Goal: Task Accomplishment & Management: Manage account settings

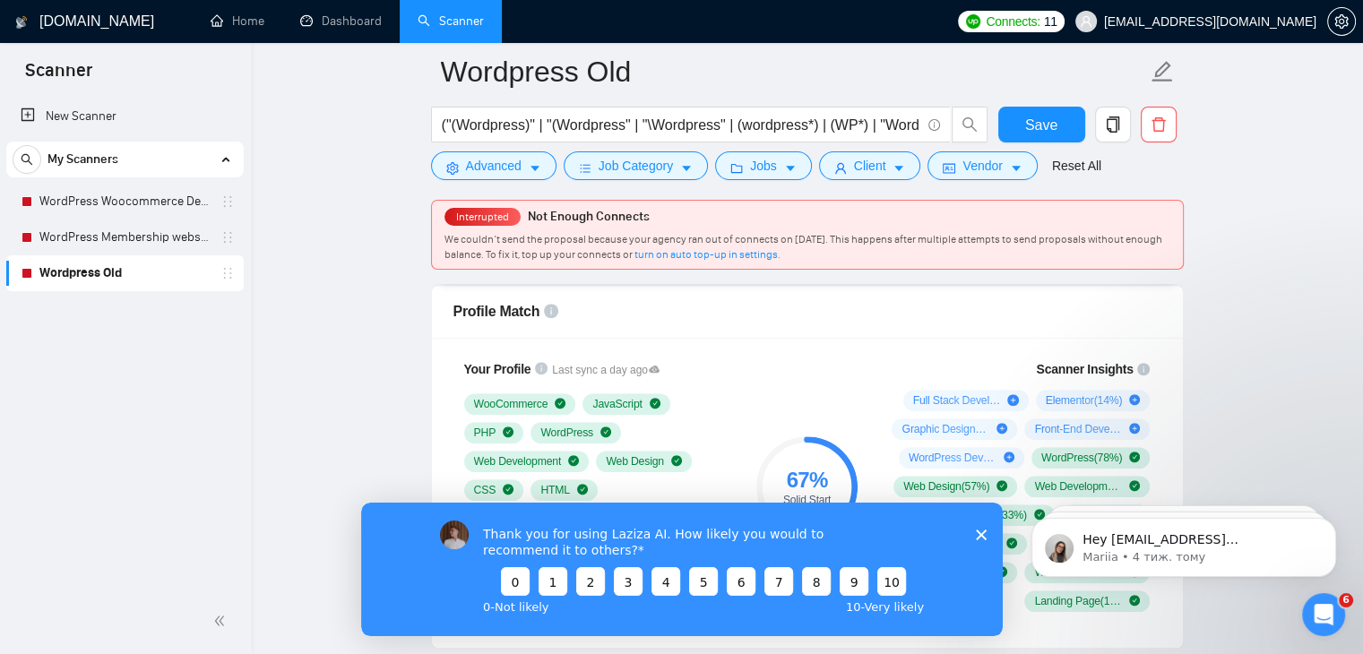
click at [978, 535] on polygon "Закрити опитування" at bounding box center [980, 534] width 11 height 11
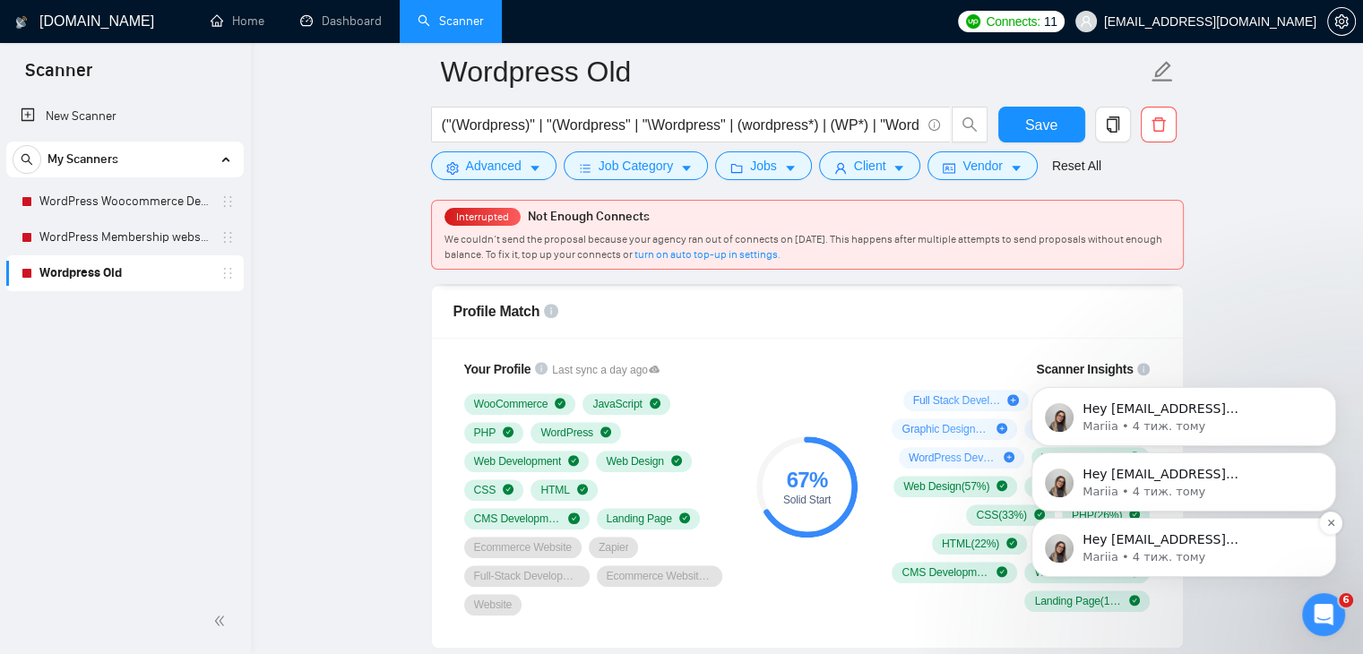
click at [1222, 549] on p "Mariia • 4 тиж. тому" at bounding box center [1198, 557] width 231 height 16
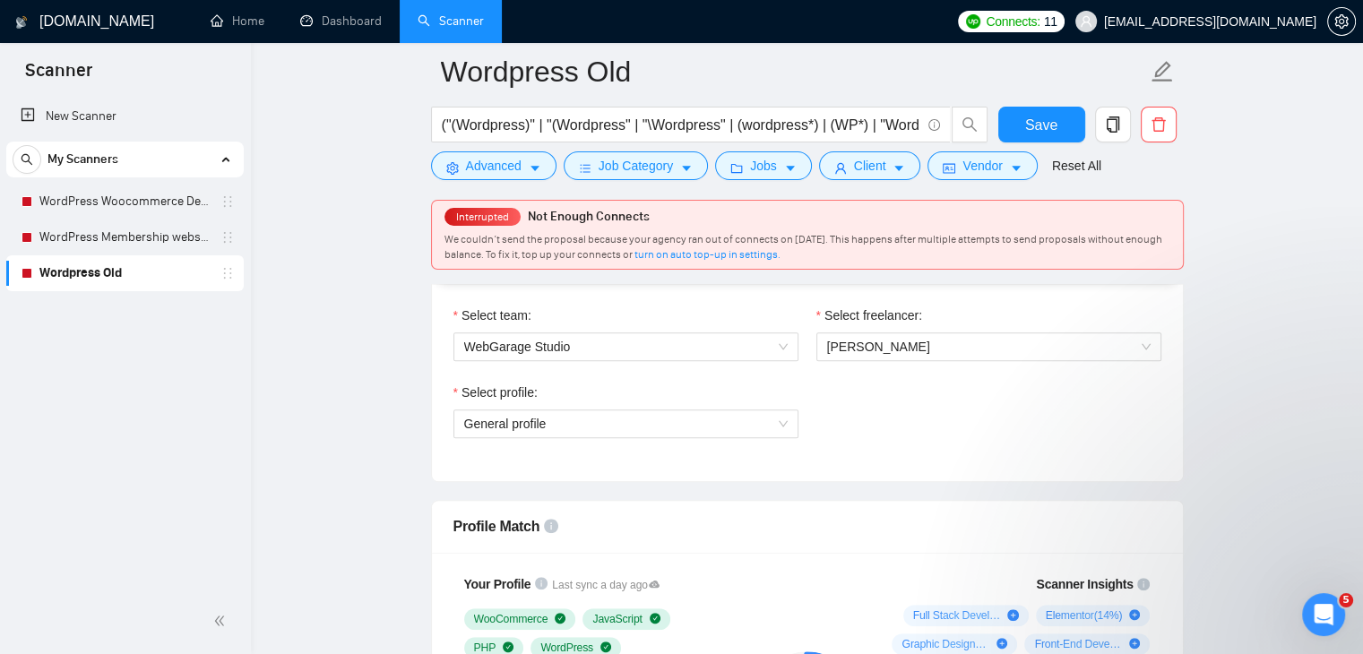
scroll to position [807, 0]
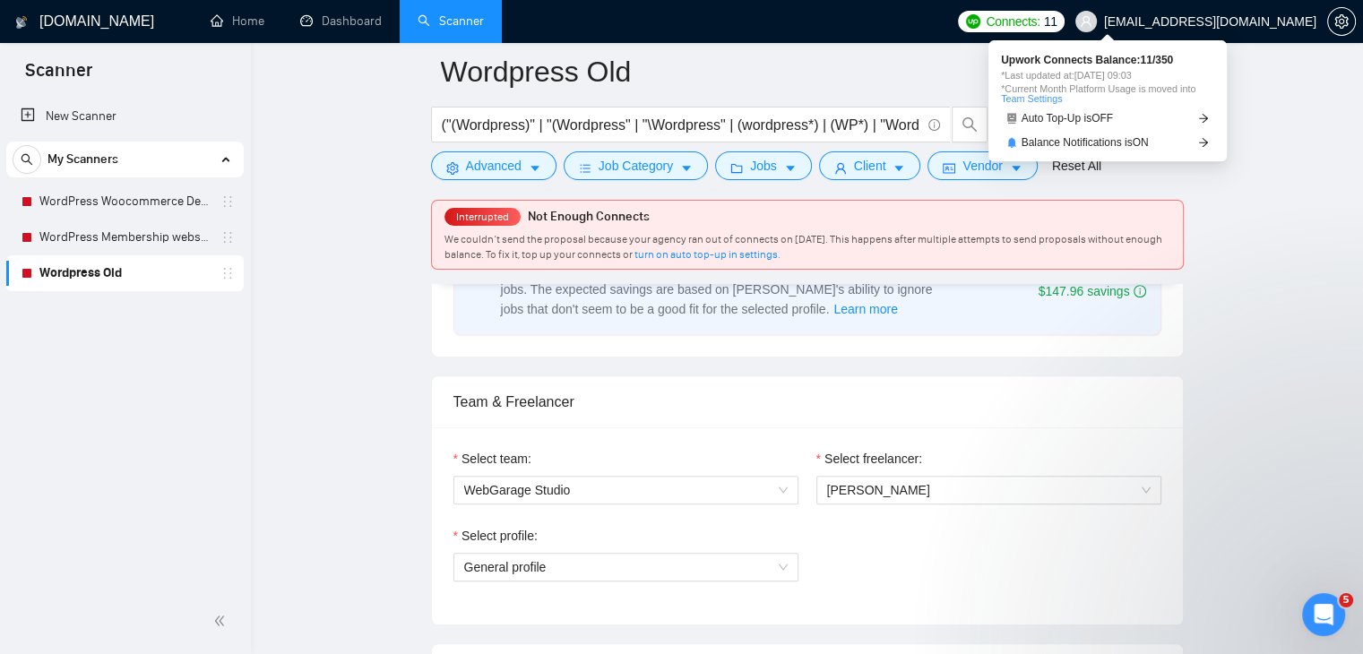
click at [1040, 15] on span "Connects:" at bounding box center [1013, 22] width 54 height 20
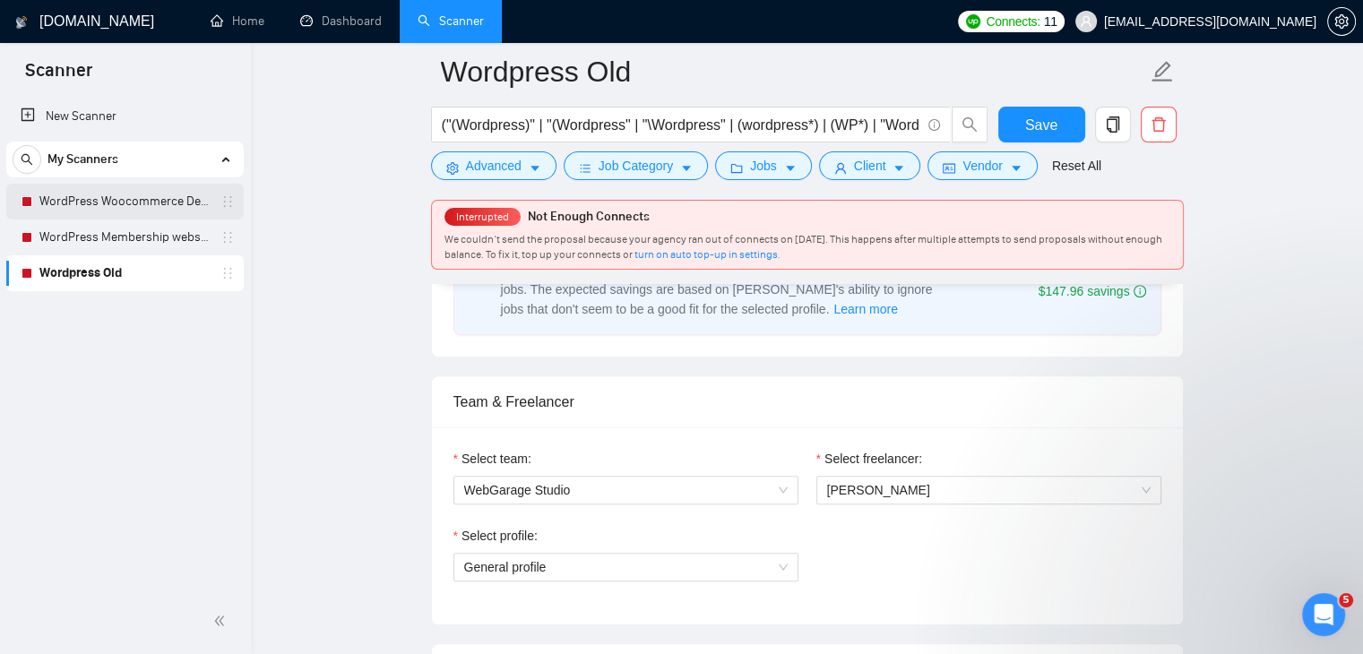
click at [100, 201] on link "WordPress Woocommerce Developer" at bounding box center [124, 202] width 170 height 36
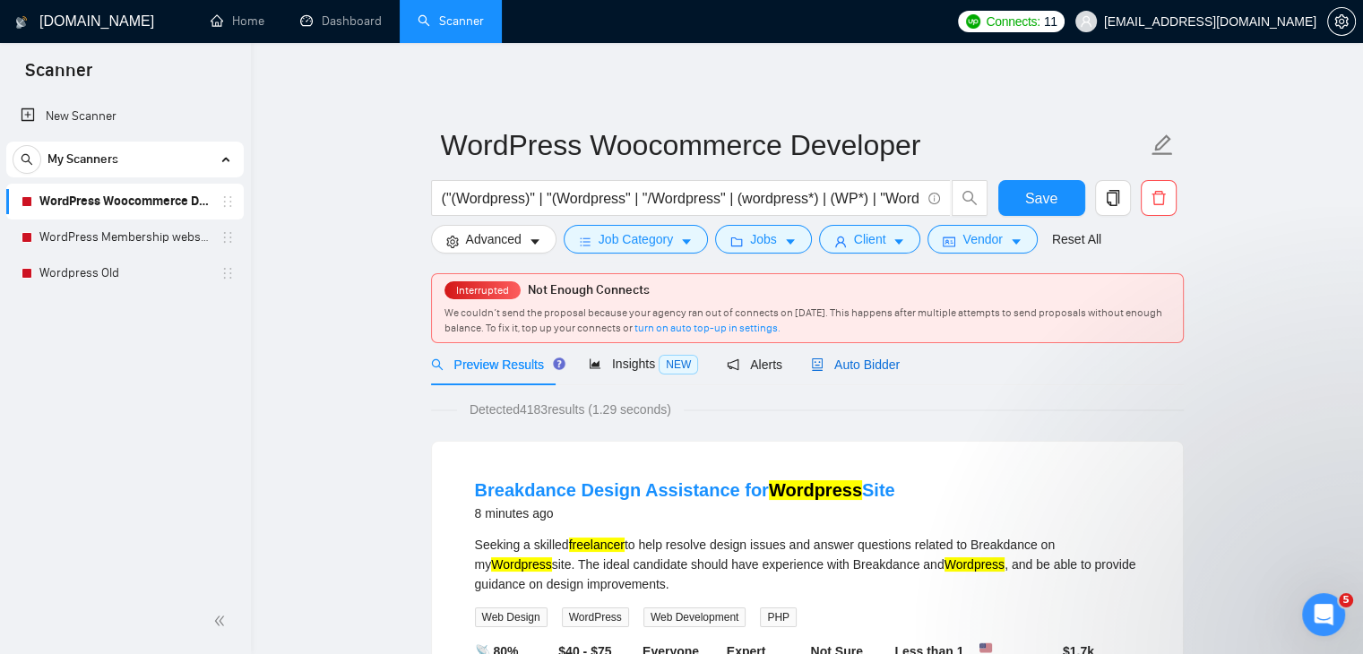
drag, startPoint x: 847, startPoint y: 371, endPoint x: 1015, endPoint y: 377, distance: 168.6
click at [848, 371] on span "Auto Bidder" at bounding box center [855, 365] width 89 height 14
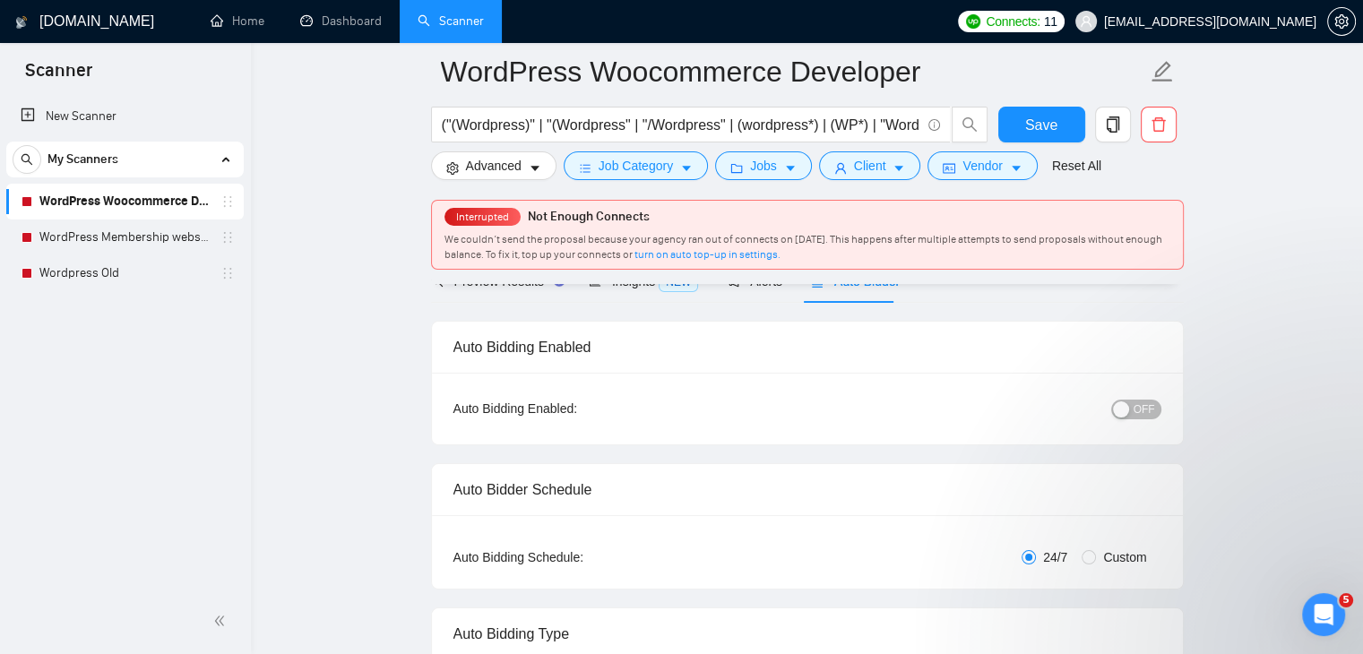
scroll to position [179, 0]
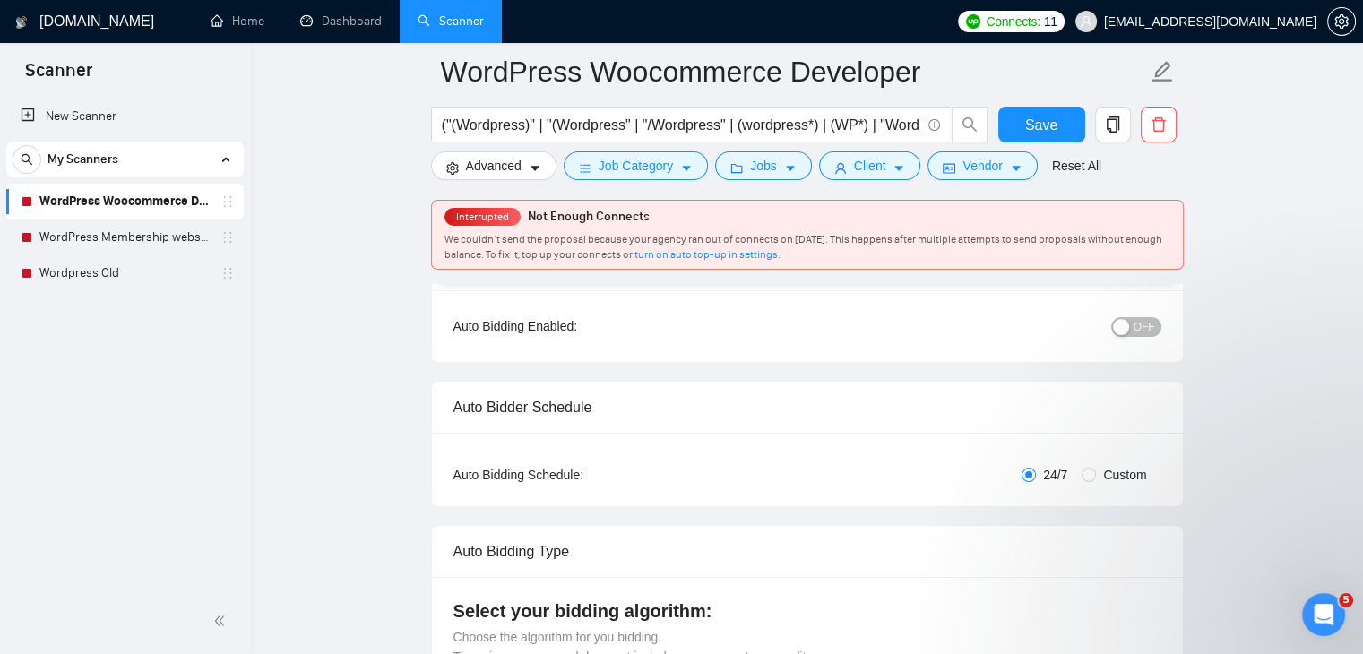
click at [1140, 321] on span "OFF" at bounding box center [1145, 327] width 22 height 20
click at [1036, 127] on span "Save" at bounding box center [1041, 125] width 32 height 22
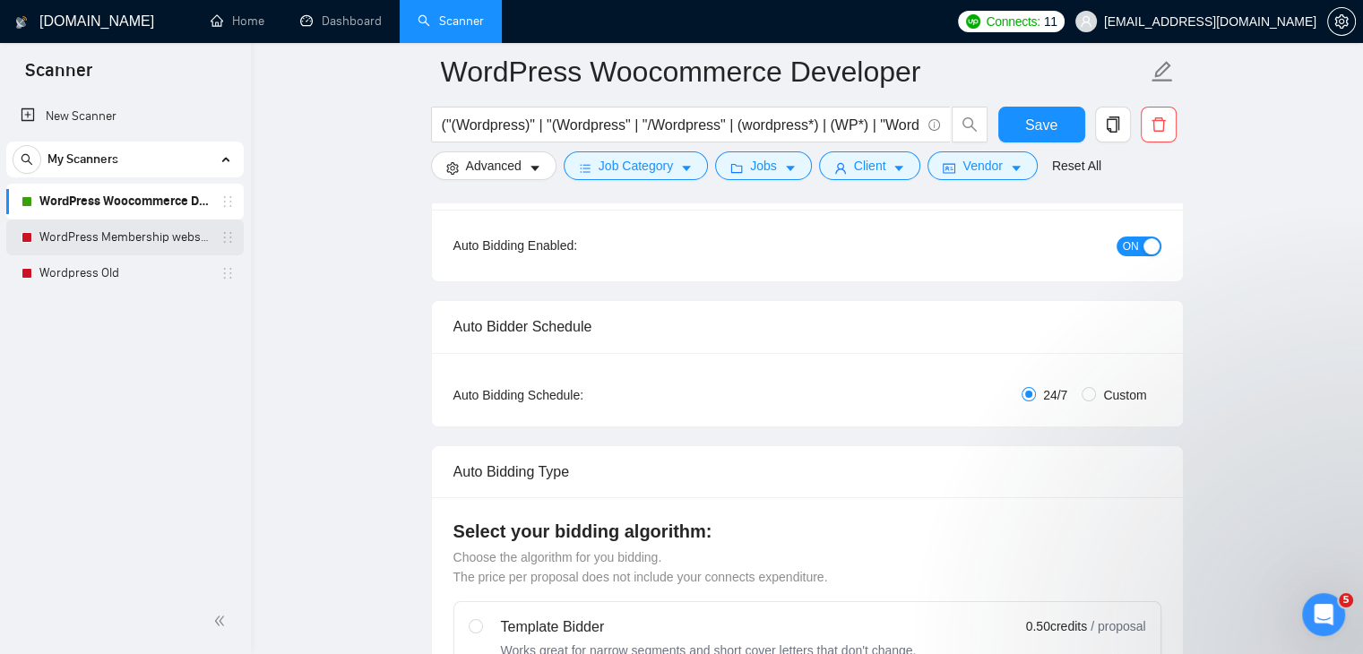
click at [133, 245] on link "WordPress Membership website" at bounding box center [124, 238] width 170 height 36
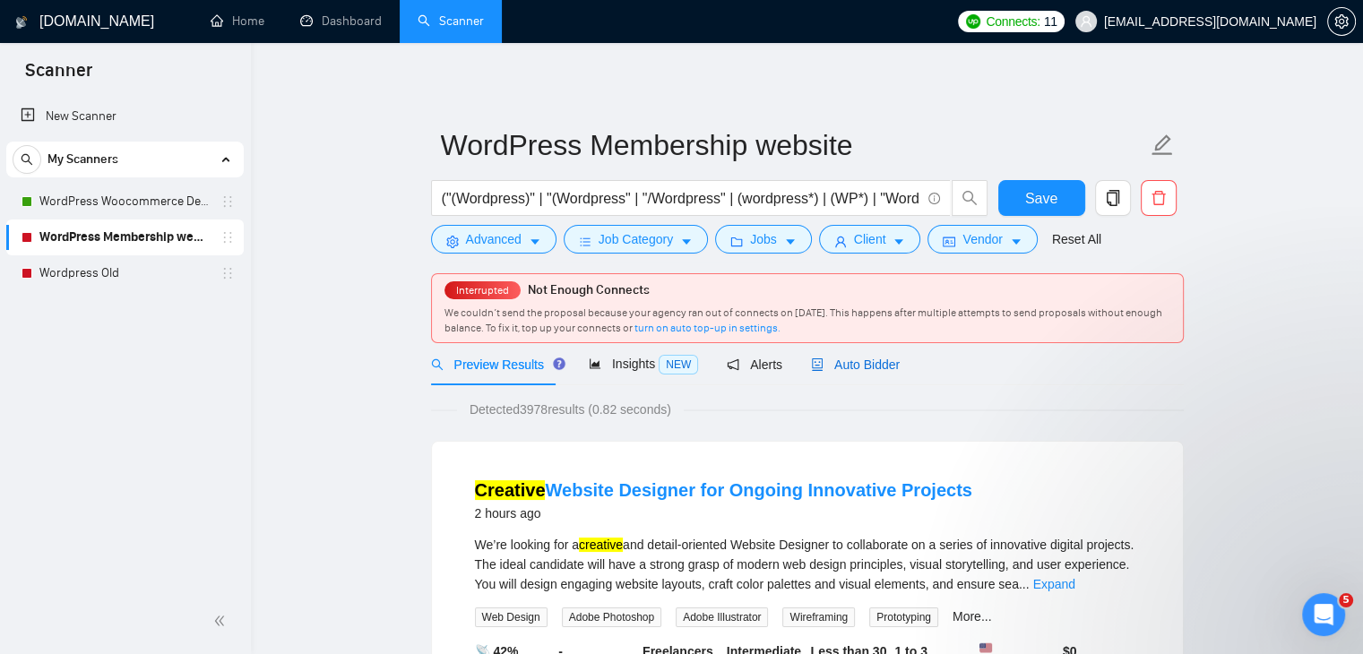
click at [878, 367] on span "Auto Bidder" at bounding box center [855, 365] width 89 height 14
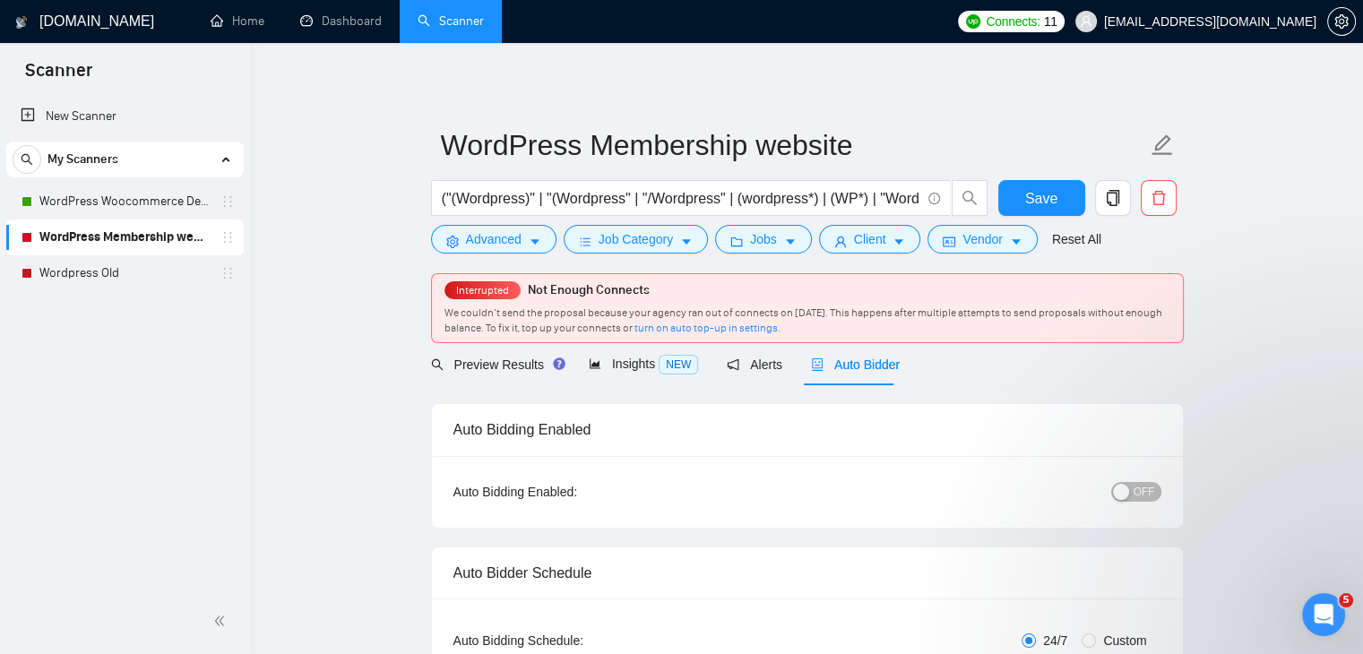
click at [1123, 493] on div "button" at bounding box center [1121, 492] width 16 height 16
click at [1045, 191] on span "Save" at bounding box center [1041, 198] width 32 height 22
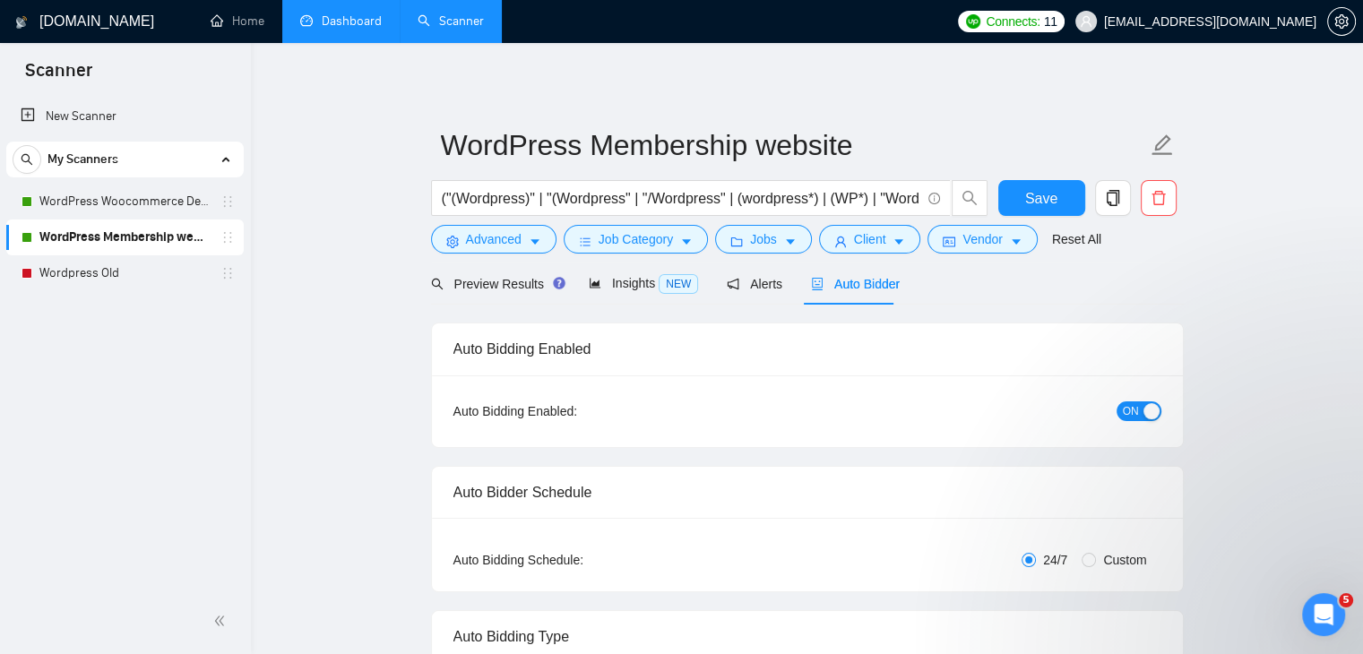
click at [354, 29] on link "Dashboard" at bounding box center [341, 20] width 82 height 15
